Goal: Transaction & Acquisition: Obtain resource

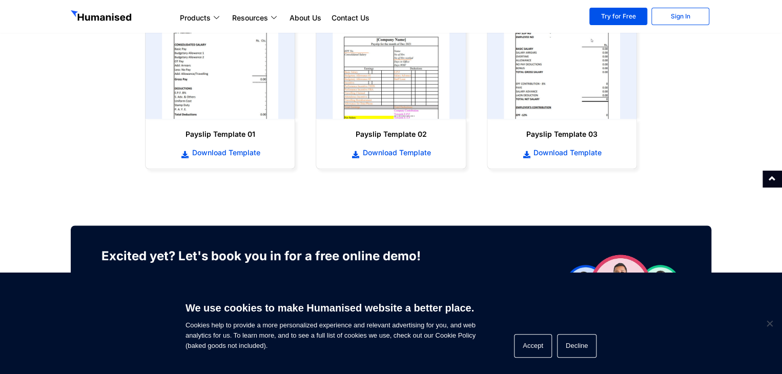
scroll to position [512, 0]
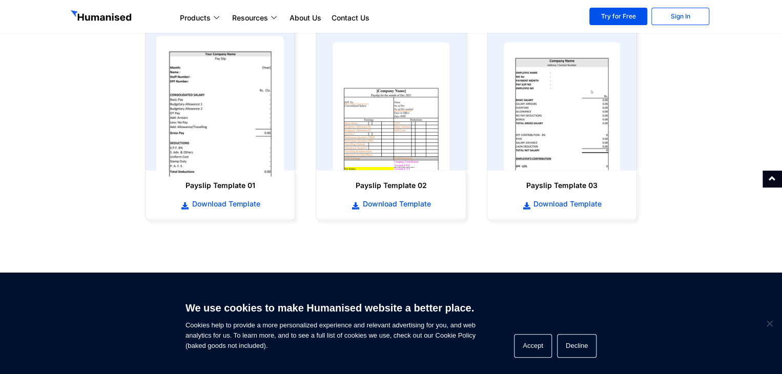
click at [216, 154] on img at bounding box center [220, 106] width 128 height 141
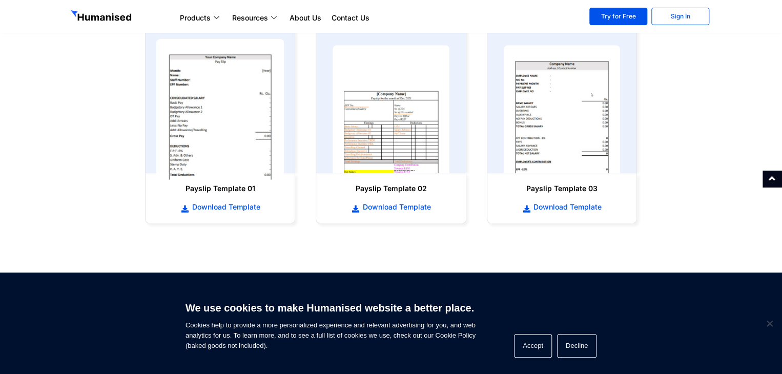
scroll to position [564, 0]
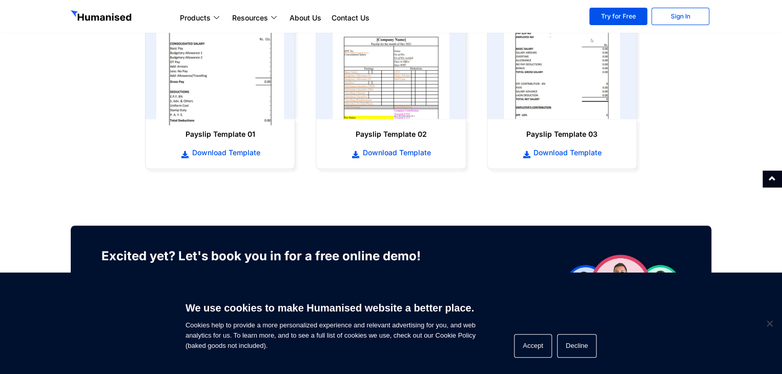
click at [221, 96] on img at bounding box center [220, 55] width 128 height 141
click at [238, 154] on span "Download Template" at bounding box center [224, 153] width 71 height 10
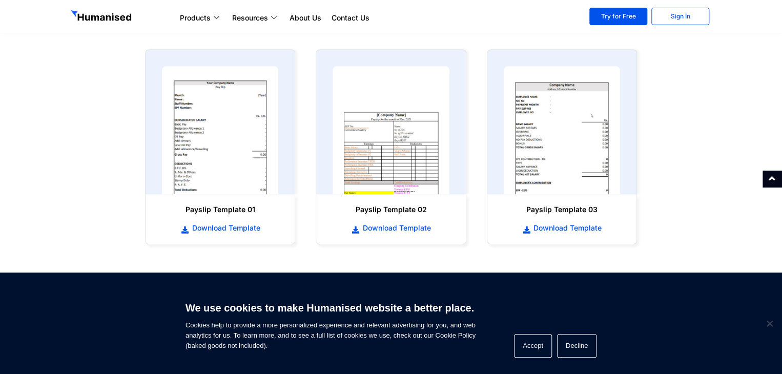
scroll to position [512, 0]
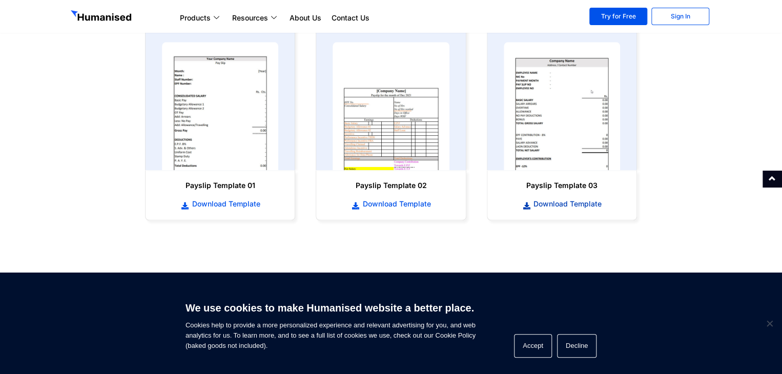
click at [571, 201] on span "Download Template" at bounding box center [566, 204] width 71 height 10
click at [562, 204] on span "Download Template" at bounding box center [566, 204] width 71 height 10
click at [700, 120] on section "Payslip Template 01 Download Template Payslip Template 02 Download Template" at bounding box center [391, 123] width 782 height 216
click at [548, 203] on span "Download Template" at bounding box center [566, 204] width 71 height 10
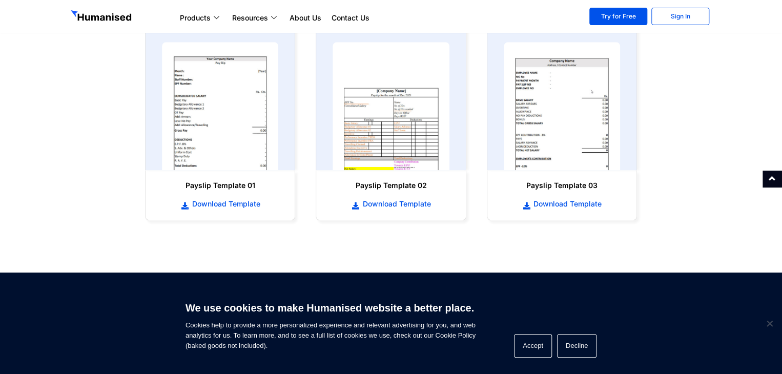
drag, startPoint x: 670, startPoint y: 84, endPoint x: 652, endPoint y: 149, distance: 67.6
click at [670, 113] on section "Payslip Template 01 Download Template Payslip Template 02 Download Template" at bounding box center [391, 123] width 782 height 216
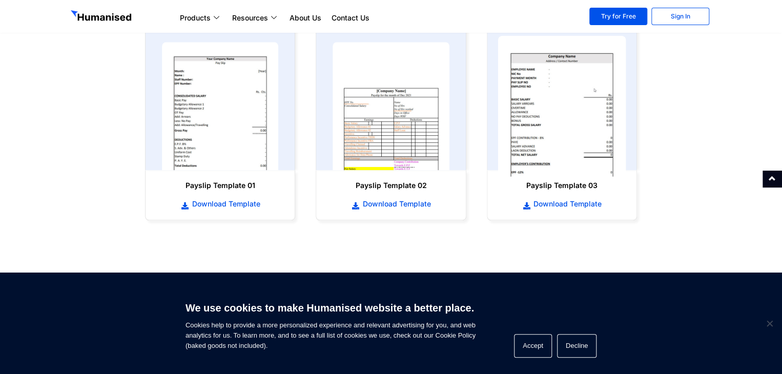
click at [545, 103] on img at bounding box center [561, 106] width 128 height 141
click at [545, 102] on img at bounding box center [561, 106] width 128 height 141
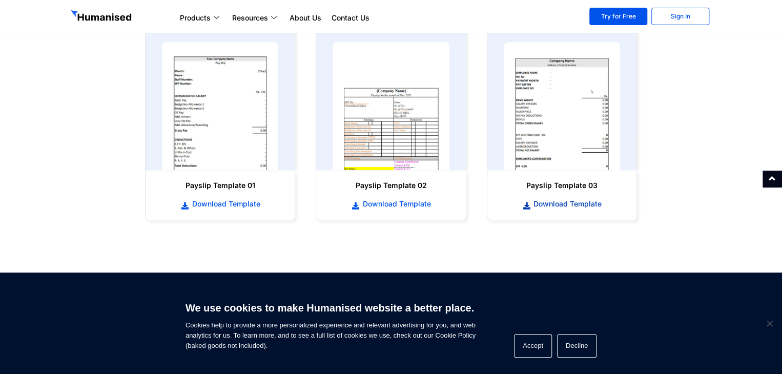
click at [557, 205] on span "Download Template" at bounding box center [566, 204] width 71 height 10
click at [557, 203] on span "Download Template" at bounding box center [566, 204] width 71 height 10
